Goal: Task Accomplishment & Management: Manage account settings

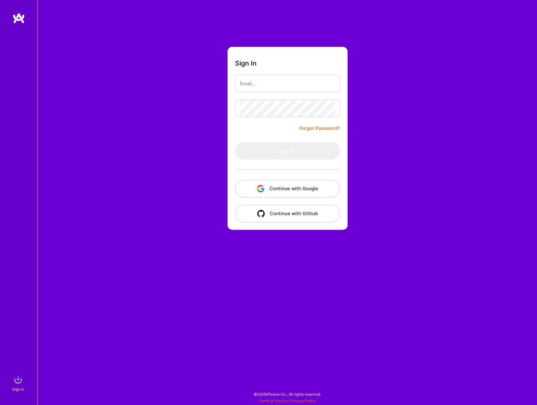
type input "[PERSON_NAME][DOMAIN_NAME][EMAIL_ADDRESS][PERSON_NAME][DOMAIN_NAME]"
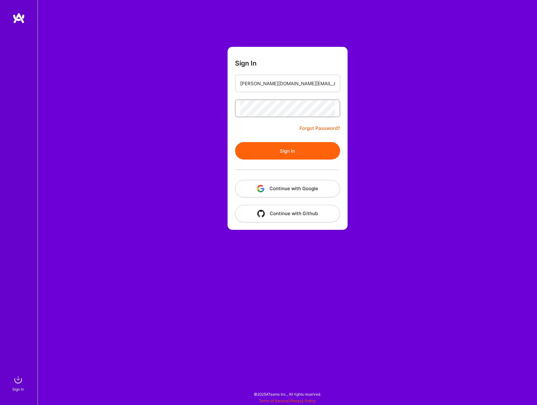
click at [235, 142] on button "Sign In" at bounding box center [287, 151] width 105 height 18
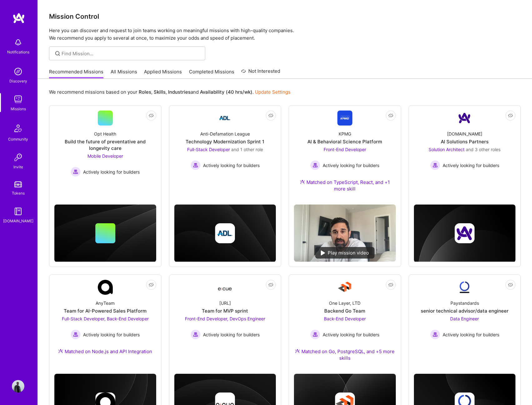
click at [174, 72] on link "Applied Missions" at bounding box center [163, 73] width 38 height 10
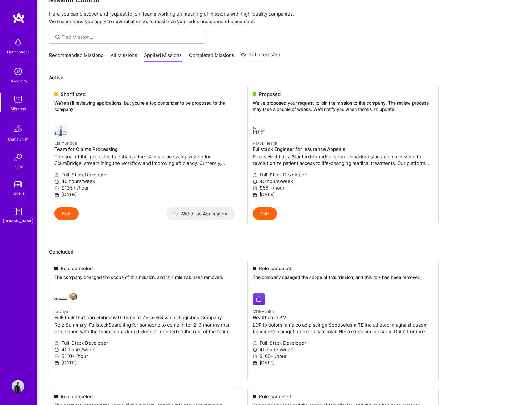
scroll to position [31, 0]
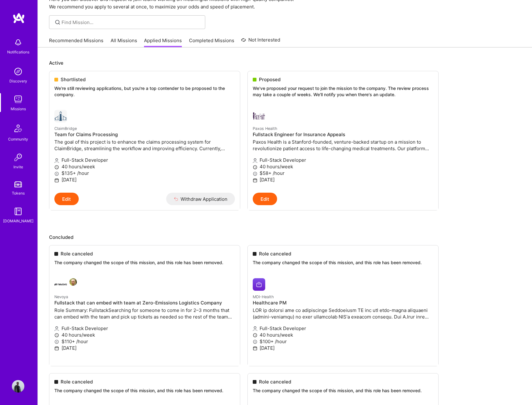
click at [15, 393] on div "Notifications Discovery Missions Community Invite Tokens [DOMAIN_NAME] Profile" at bounding box center [19, 202] width 38 height 405
click at [20, 383] on img at bounding box center [18, 386] width 13 height 13
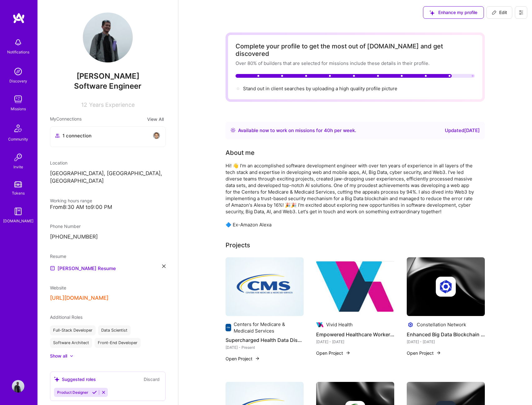
click at [519, 13] on icon at bounding box center [521, 12] width 4 height 1
click at [507, 31] on button "Settings" at bounding box center [504, 27] width 47 height 16
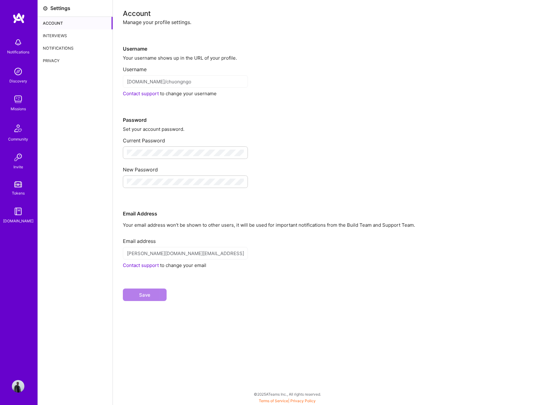
click at [62, 33] on div "Interviews" at bounding box center [75, 35] width 75 height 13
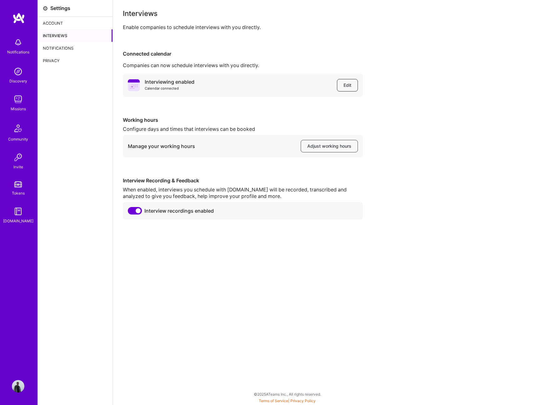
click at [351, 88] on span "Edit" at bounding box center [347, 85] width 8 height 6
click at [58, 27] on div "Account" at bounding box center [75, 23] width 75 height 13
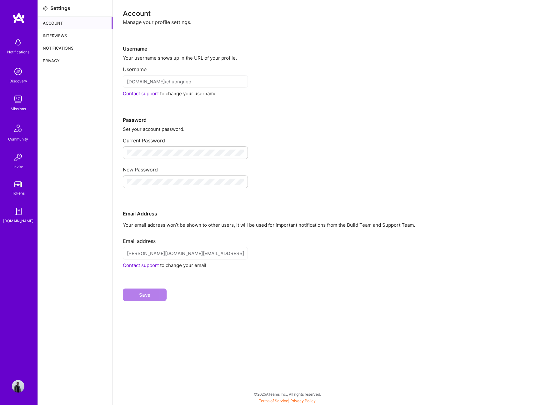
click at [61, 52] on div "Notifications" at bounding box center [75, 48] width 75 height 13
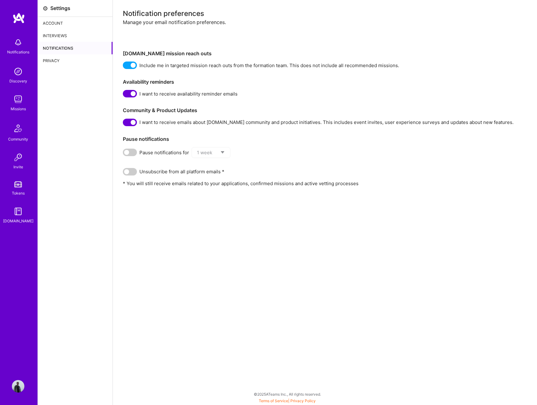
click at [54, 61] on div "Privacy" at bounding box center [75, 60] width 75 height 13
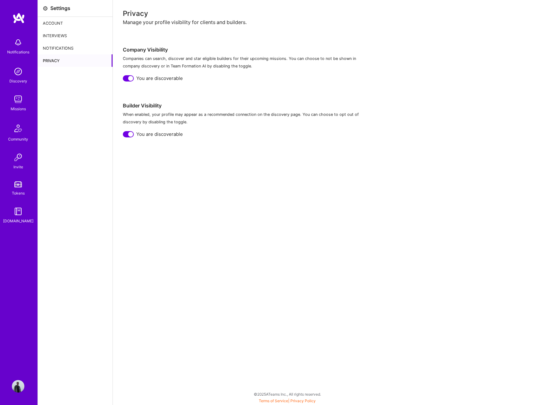
click at [20, 388] on img at bounding box center [18, 386] width 13 height 13
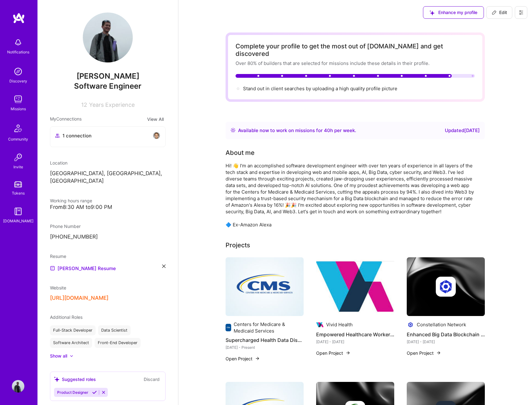
click at [515, 13] on button at bounding box center [521, 12] width 13 height 13
click at [503, 41] on button "Payment method" at bounding box center [504, 43] width 47 height 16
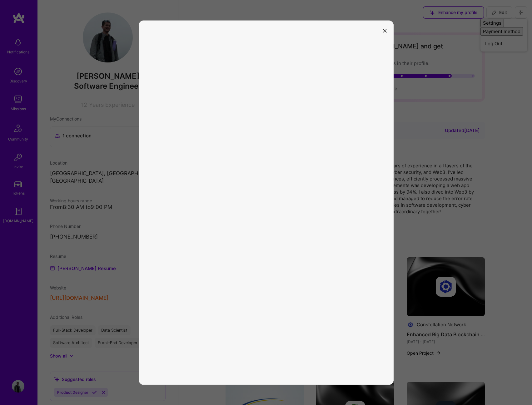
click at [384, 32] on icon "modal" at bounding box center [385, 31] width 4 height 4
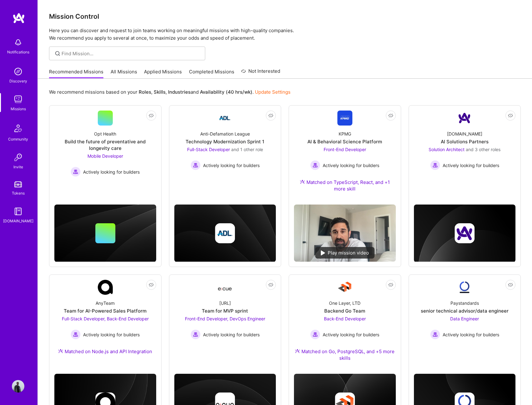
click at [23, 388] on img at bounding box center [18, 386] width 13 height 13
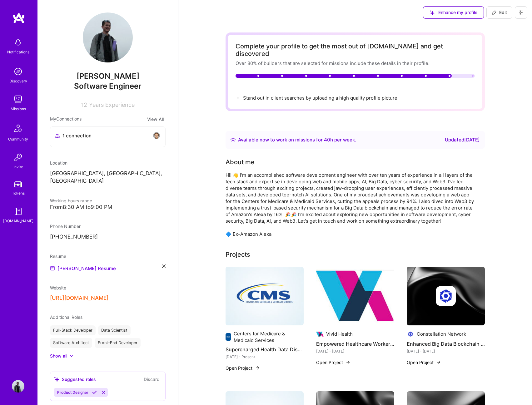
click at [523, 13] on icon at bounding box center [521, 12] width 4 height 1
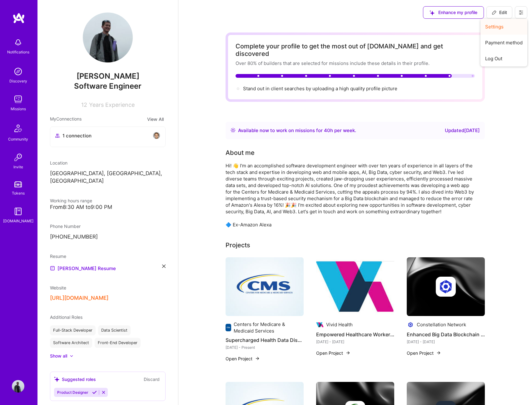
click at [509, 26] on button "Settings" at bounding box center [504, 27] width 47 height 16
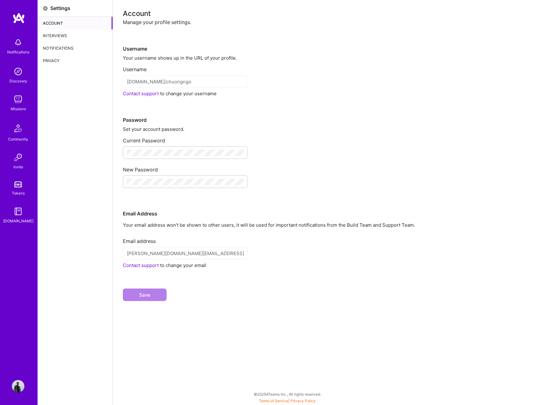
click at [55, 42] on div "Notifications" at bounding box center [75, 48] width 75 height 13
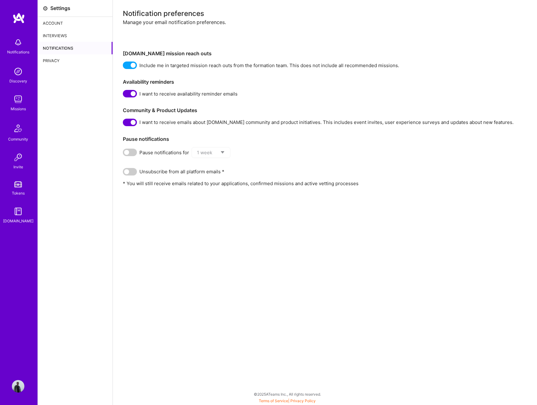
click at [57, 38] on div "Interviews" at bounding box center [75, 35] width 75 height 13
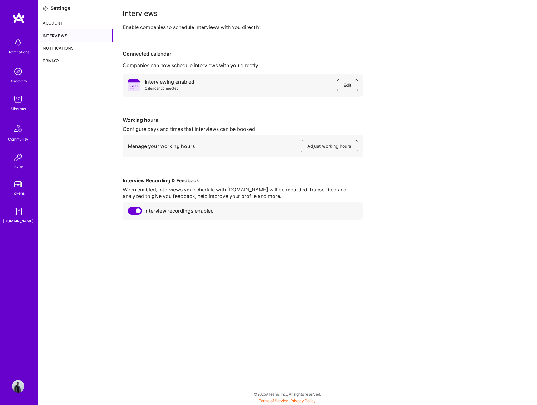
click at [342, 92] on div "Interviewing enabled Calendar connected Edit" at bounding box center [243, 85] width 240 height 23
click at [345, 88] on span "Edit" at bounding box center [347, 85] width 8 height 6
